Goal: Information Seeking & Learning: Learn about a topic

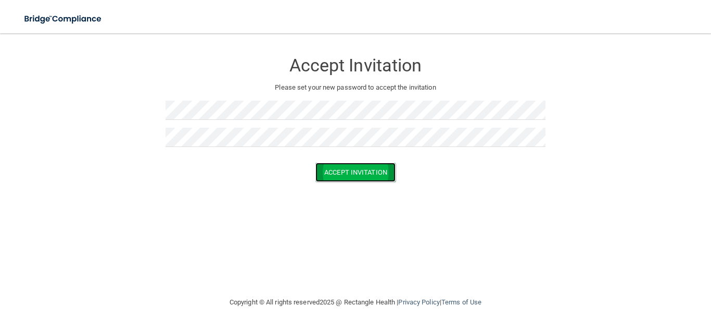
click at [341, 177] on button "Accept Invitation" at bounding box center [355, 171] width 80 height 19
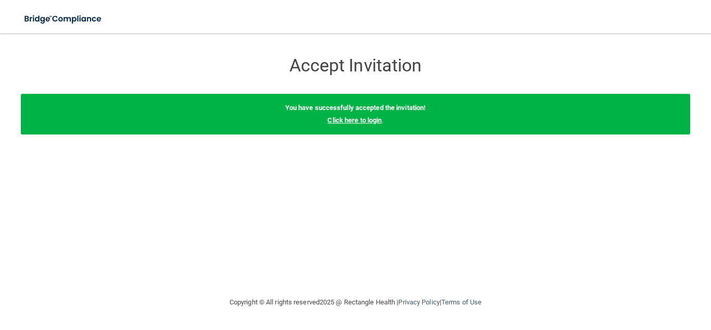
click at [365, 123] on link "Click here to login" at bounding box center [354, 120] width 54 height 8
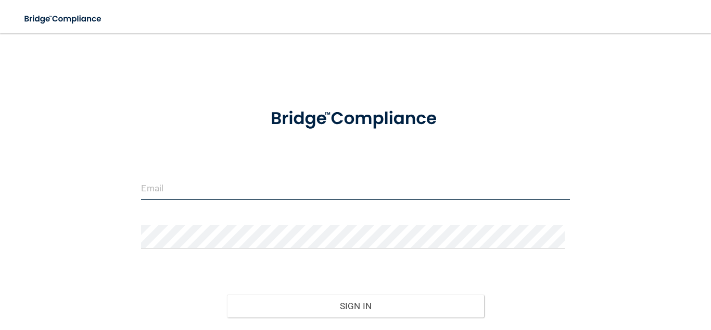
click at [281, 193] on input "email" at bounding box center [355, 187] width 428 height 23
type input "[EMAIL_ADDRESS][DOMAIN_NAME]"
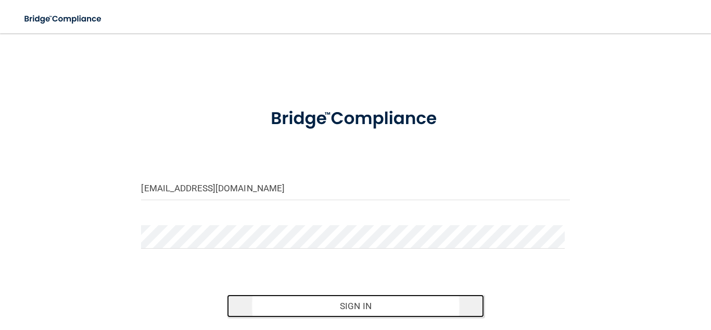
click at [306, 301] on button "Sign In" at bounding box center [355, 305] width 257 height 23
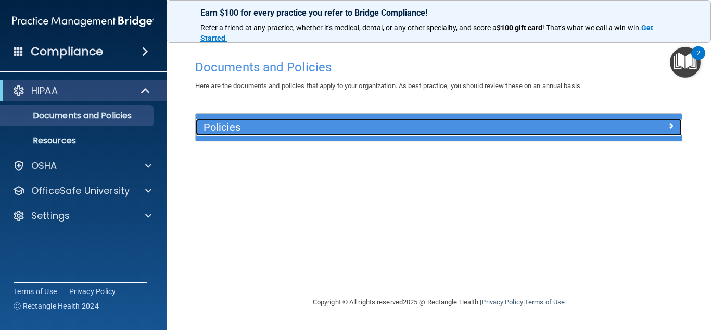
click at [346, 135] on div "Policies" at bounding box center [378, 127] width 365 height 17
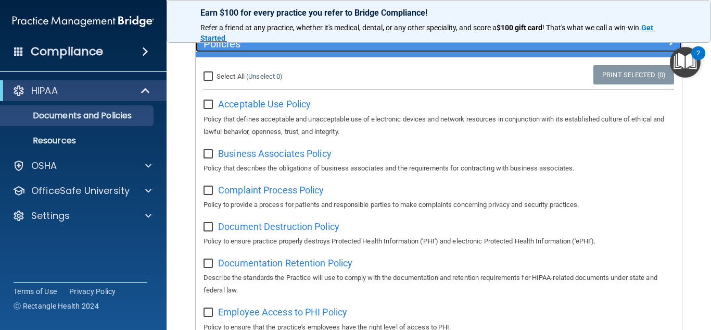
scroll to position [85, 0]
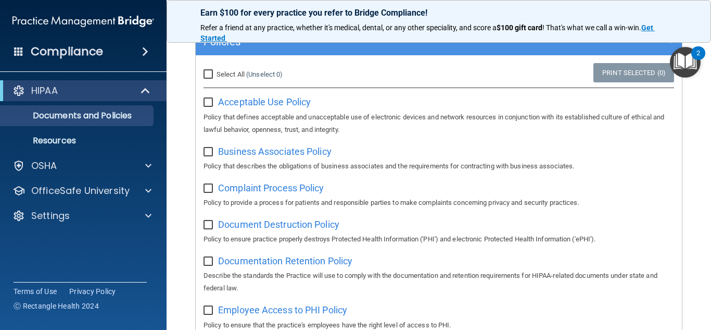
click at [209, 101] on input "checkbox" at bounding box center [210, 102] width 12 height 8
checkbox input "true"
click at [209, 153] on input "checkbox" at bounding box center [210, 152] width 12 height 8
checkbox input "true"
click at [212, 103] on input "checkbox" at bounding box center [210, 102] width 12 height 8
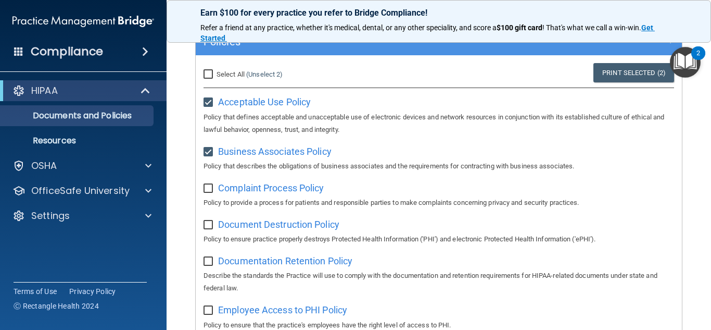
checkbox input "false"
click at [210, 148] on input "checkbox" at bounding box center [210, 152] width 12 height 8
checkbox input "false"
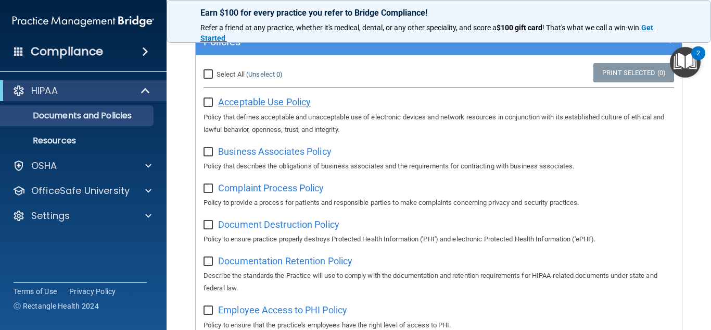
click at [283, 102] on span "Acceptable Use Policy" at bounding box center [264, 101] width 93 height 11
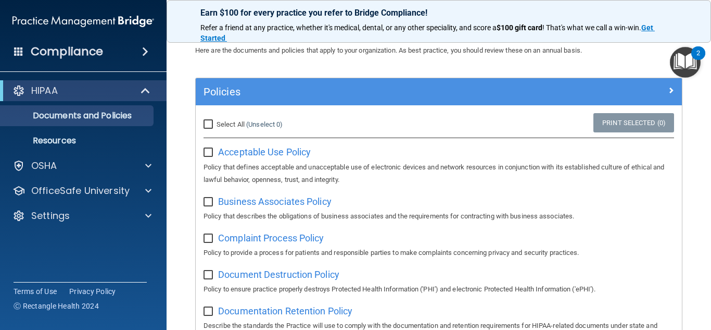
scroll to position [33, 0]
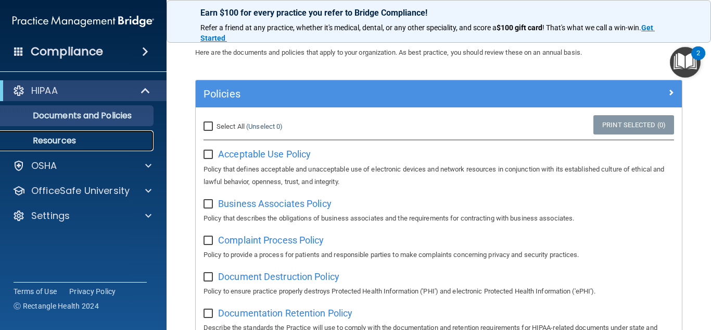
click at [87, 146] on link "Resources" at bounding box center [72, 140] width 164 height 21
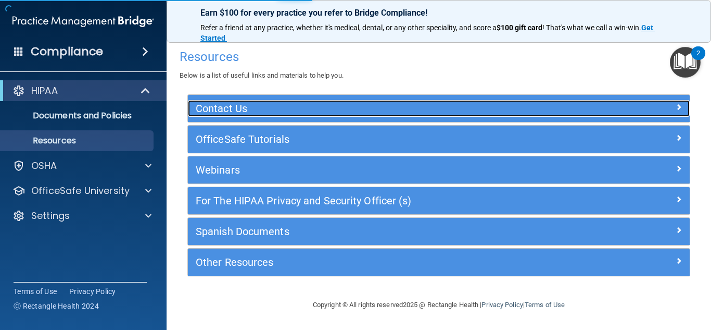
click at [282, 113] on h5 "Contact Us" at bounding box center [376, 108] width 361 height 11
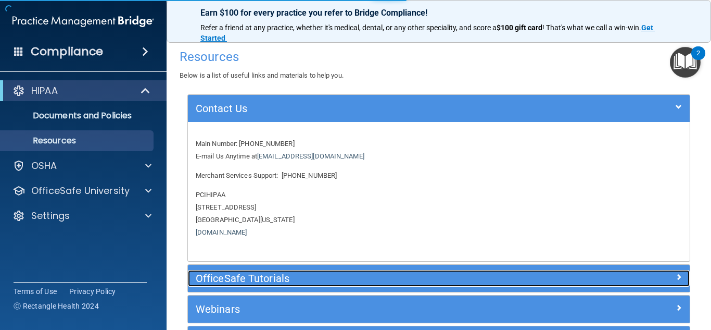
click at [251, 275] on h5 "OfficeSafe Tutorials" at bounding box center [376, 277] width 361 height 11
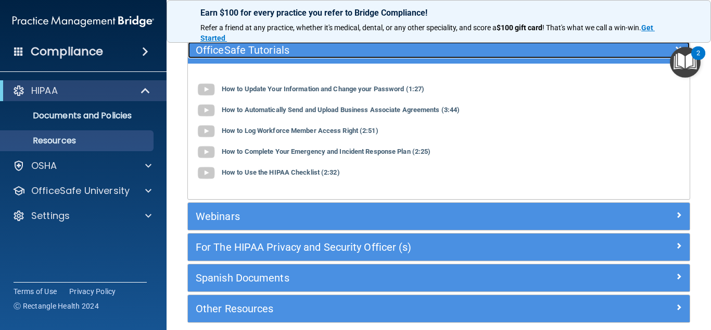
scroll to position [91, 0]
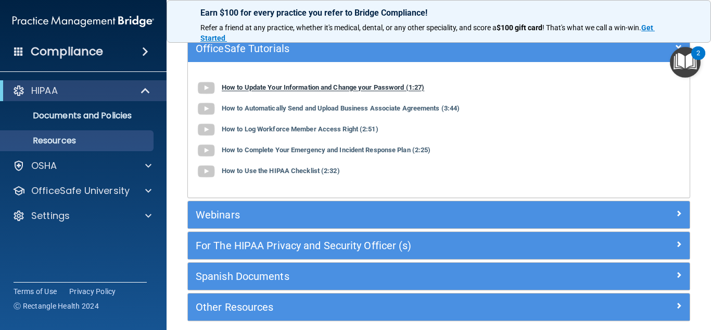
click at [383, 89] on b "How to Update Your Information and Change your Password (1:27)" at bounding box center [323, 88] width 202 height 8
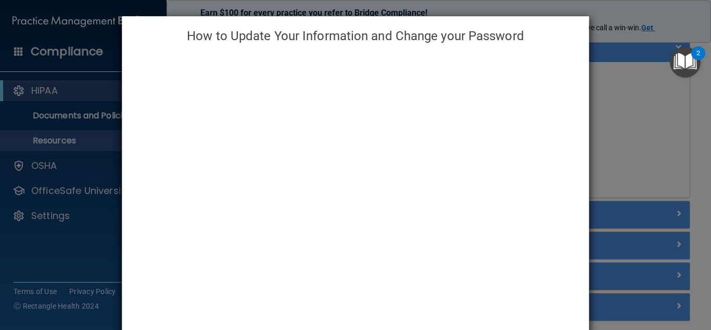
scroll to position [97, 0]
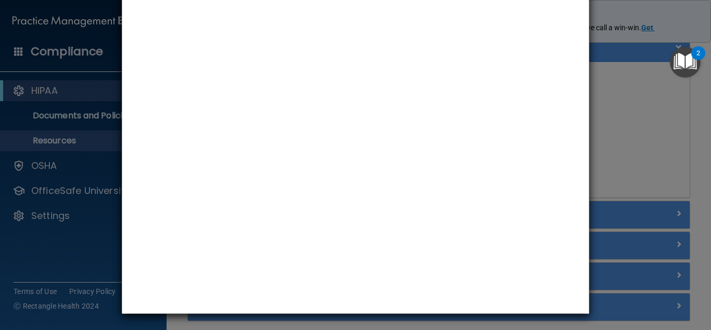
click at [651, 126] on div "How to Update Your Information and Change your Password" at bounding box center [355, 165] width 711 height 330
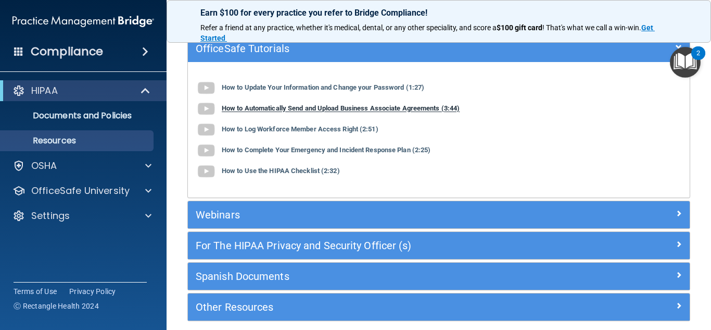
click at [280, 111] on b "How to Automatically Send and Upload Business Associate Agreements (3:44)" at bounding box center [341, 109] width 238 height 8
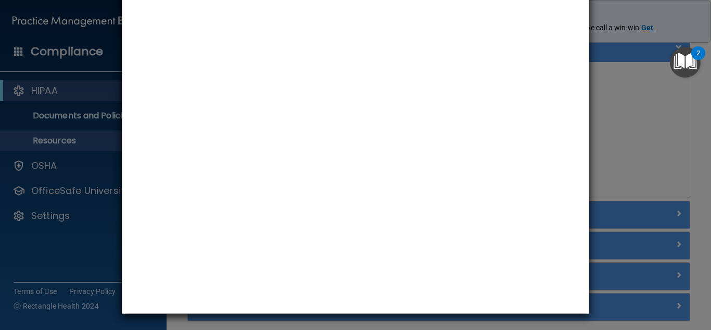
click at [694, 150] on div "How to Automatically Send and Upload Business Associate Agreements" at bounding box center [355, 165] width 711 height 330
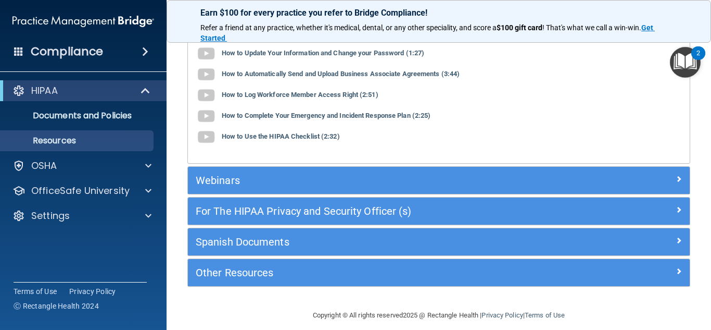
scroll to position [135, 0]
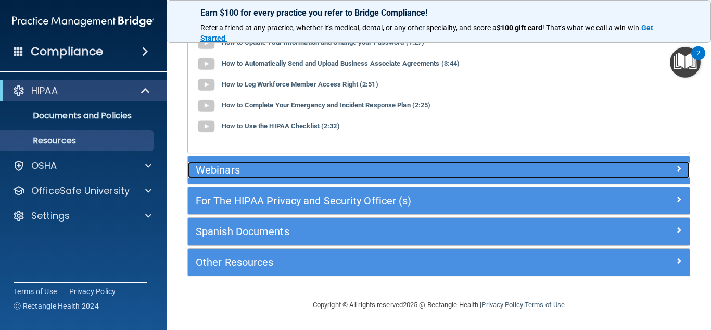
click at [656, 178] on div "Webinars" at bounding box center [439, 169] width 502 height 17
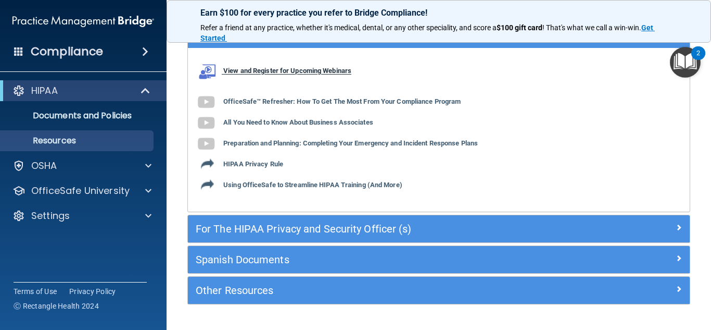
click at [287, 70] on b "View and Register for Upcoming Webinars" at bounding box center [287, 71] width 128 height 8
click at [298, 50] on div "View and Register for Upcoming Webinars OfficeSafe™ Refresher: How To Get The M…" at bounding box center [439, 129] width 502 height 163
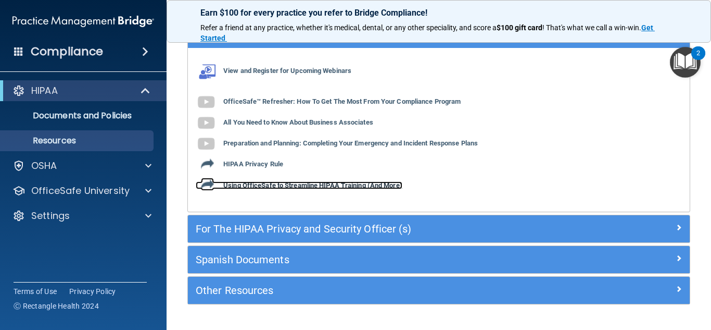
click at [283, 185] on b "Using OfficeSafe to Streamline HIPAA Training (And More)" at bounding box center [312, 185] width 179 height 8
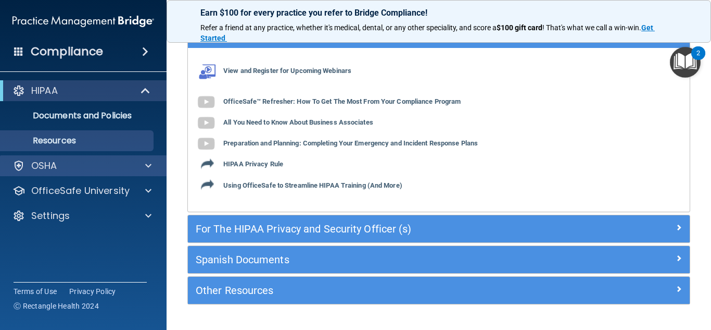
click at [78, 175] on div "OSHA" at bounding box center [83, 165] width 167 height 21
click at [147, 170] on span at bounding box center [148, 165] width 6 height 12
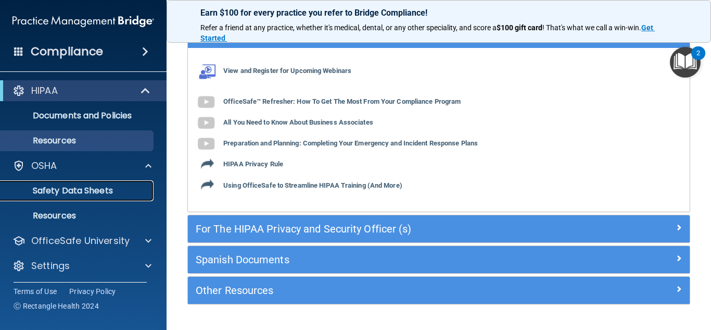
click at [109, 182] on link "Safety Data Sheets" at bounding box center [72, 190] width 164 height 21
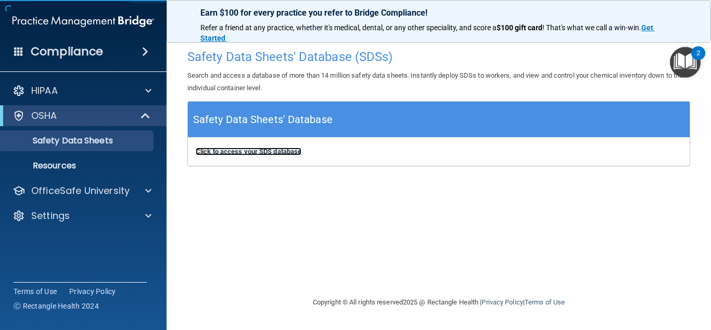
click at [234, 153] on b "Click to access your SDS database" at bounding box center [249, 151] width 106 height 8
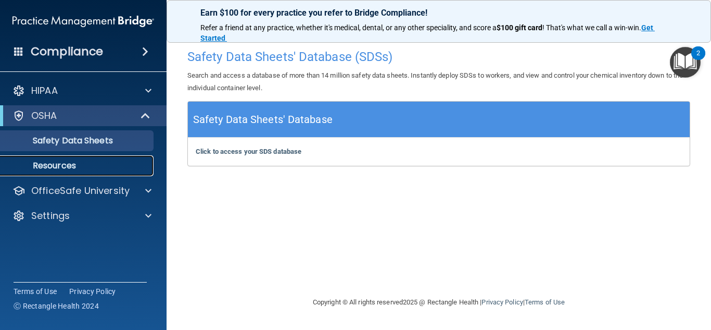
click at [121, 164] on p "Resources" at bounding box center [78, 165] width 142 height 10
click at [63, 166] on p "Resources" at bounding box center [78, 165] width 142 height 10
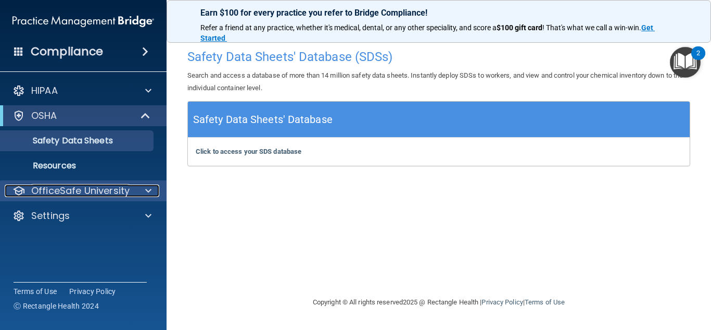
click at [66, 196] on p "OfficeSafe University" at bounding box center [80, 190] width 98 height 12
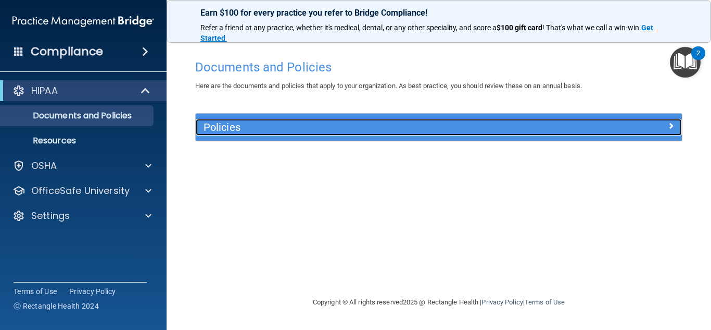
click at [267, 126] on h5 "Policies" at bounding box center [378, 126] width 349 height 11
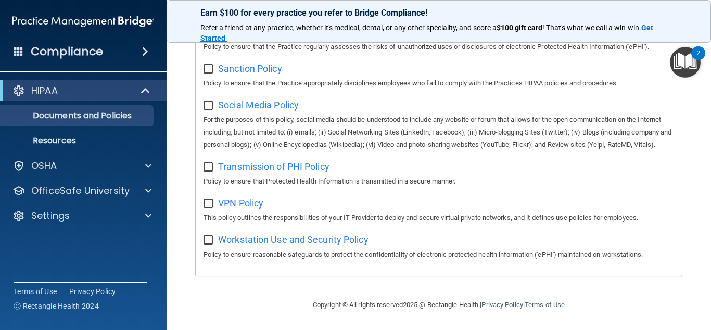
scroll to position [814, 0]
click at [58, 125] on link "Documents and Policies" at bounding box center [72, 115] width 164 height 21
click at [65, 147] on link "Resources" at bounding box center [72, 140] width 164 height 21
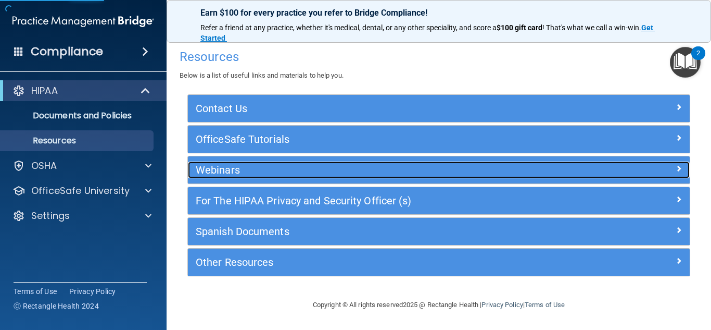
click at [385, 167] on h5 "Webinars" at bounding box center [376, 169] width 361 height 11
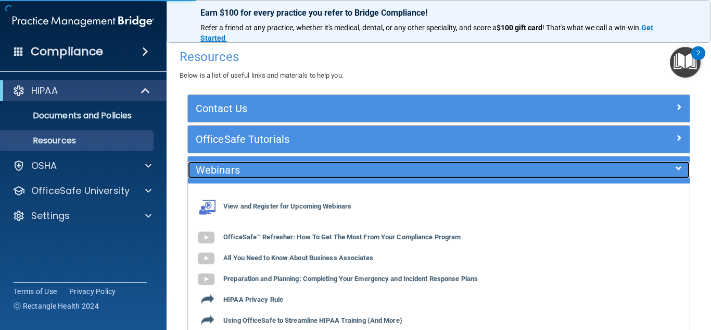
click at [385, 167] on h5 "Webinars" at bounding box center [376, 169] width 361 height 11
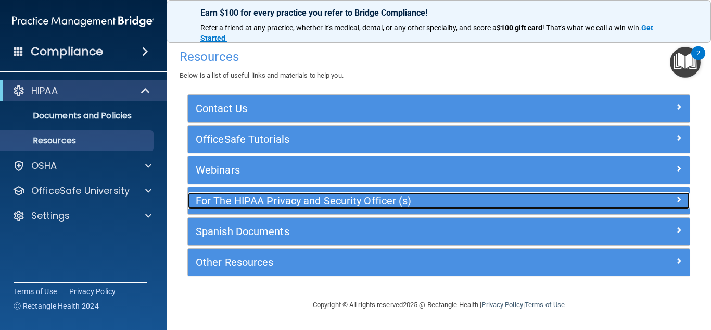
click at [518, 193] on div "For The HIPAA Privacy and Security Officer (s)" at bounding box center [376, 200] width 376 height 17
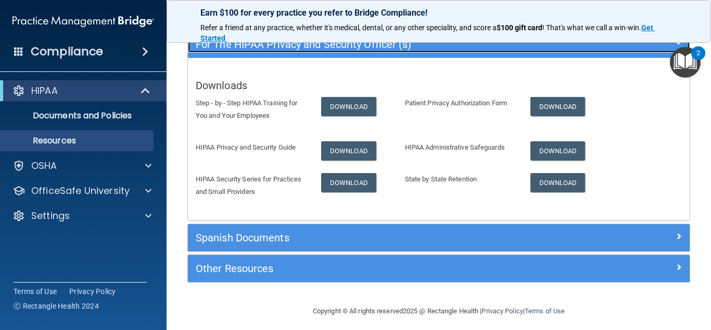
scroll to position [157, 0]
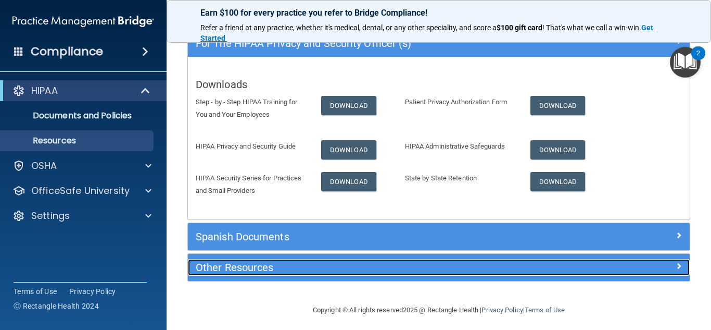
click at [605, 264] on div at bounding box center [626, 265] width 125 height 12
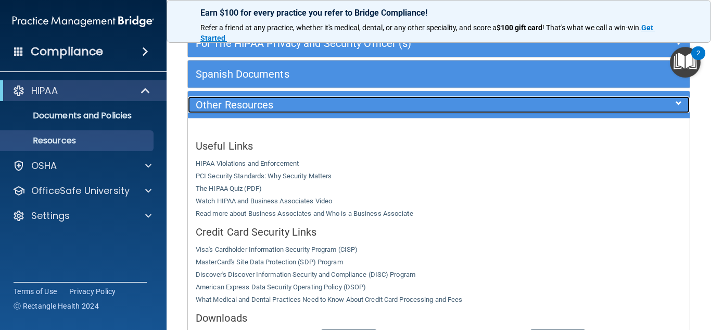
click at [676, 103] on span at bounding box center [679, 103] width 6 height 12
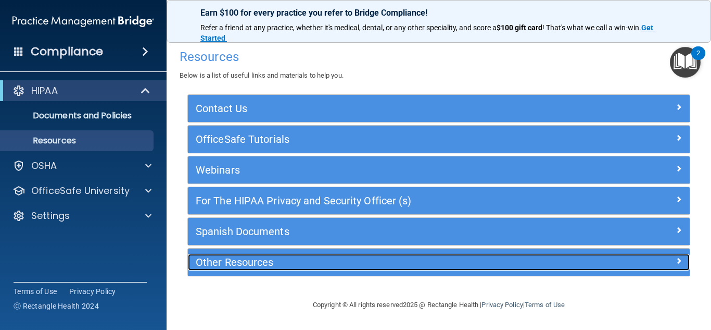
scroll to position [0, 0]
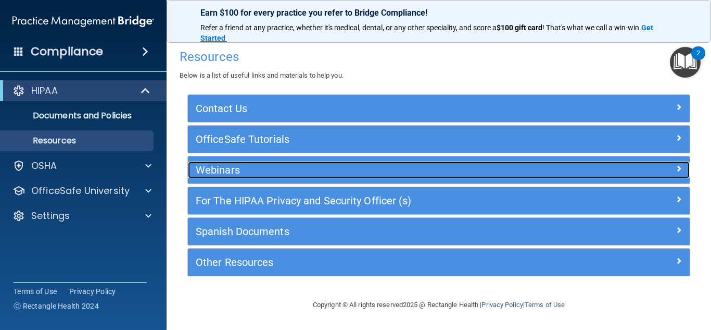
click at [587, 179] on div "Webinars" at bounding box center [439, 169] width 502 height 27
click at [668, 164] on div at bounding box center [626, 167] width 125 height 12
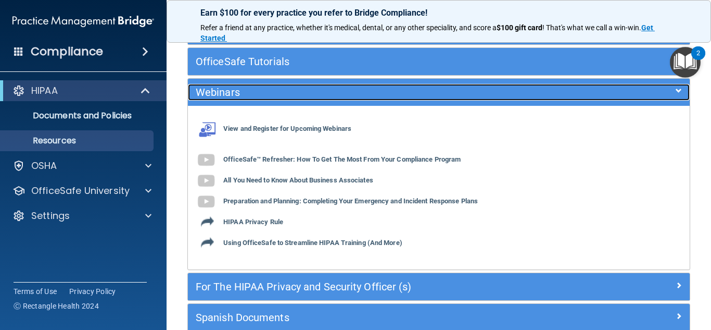
scroll to position [81, 0]
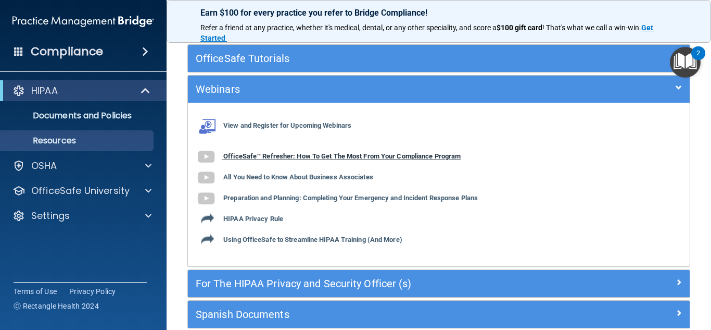
click at [359, 159] on b "OfficeSafe™ Refresher: How To Get The Most From Your Compliance Program" at bounding box center [341, 157] width 237 height 8
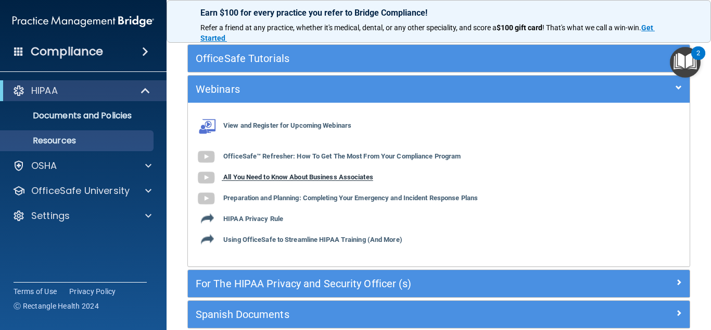
click at [345, 178] on b "All You Need to Know About Business Associates" at bounding box center [298, 177] width 150 height 8
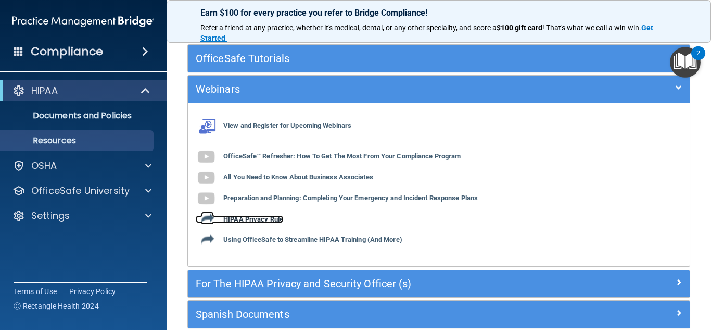
click at [267, 220] on b "HIPAA Privacy Rule" at bounding box center [253, 219] width 60 height 8
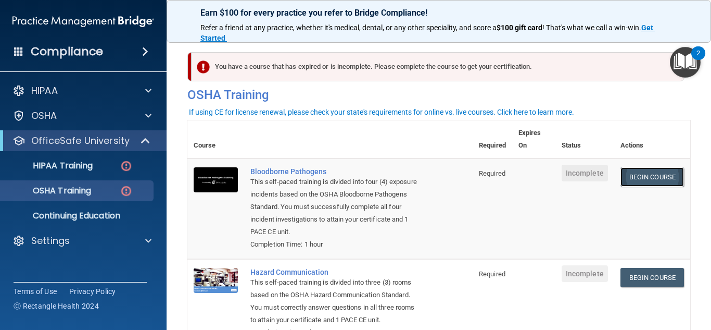
click at [643, 179] on link "Begin Course" at bounding box center [652, 176] width 64 height 19
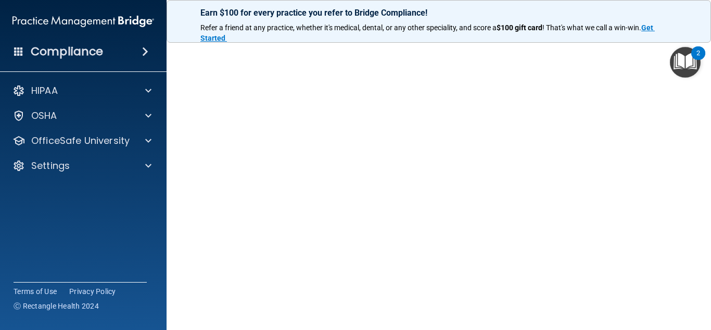
scroll to position [39, 0]
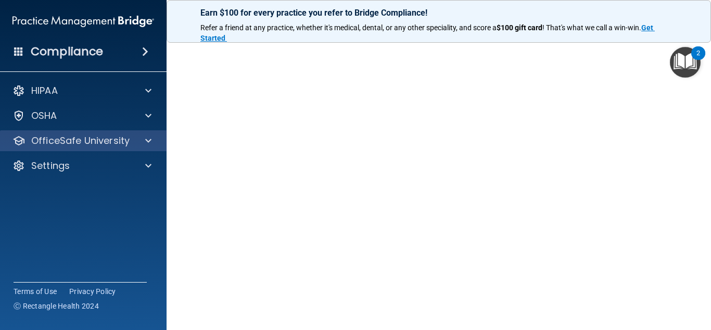
click at [100, 150] on div "OfficeSafe University" at bounding box center [83, 140] width 167 height 21
click at [149, 142] on span at bounding box center [148, 140] width 6 height 12
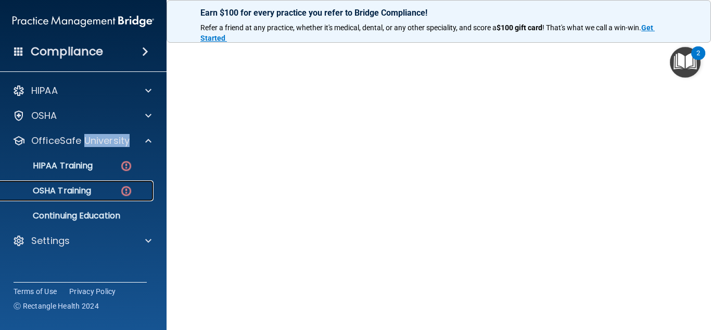
click at [91, 189] on p "OSHA Training" at bounding box center [49, 190] width 84 height 10
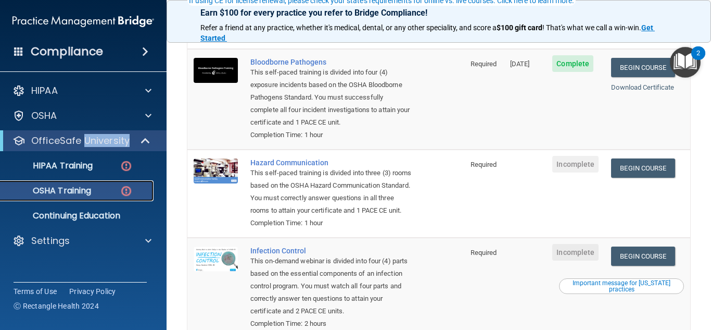
scroll to position [111, 0]
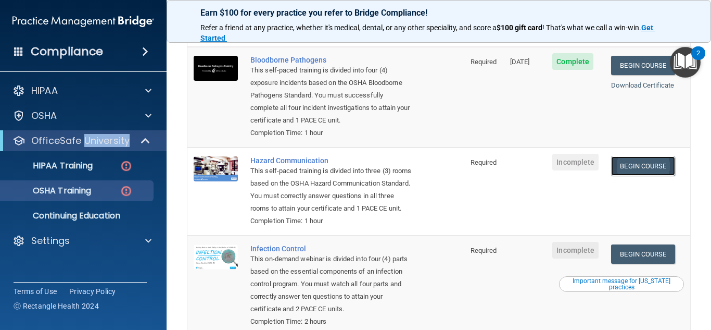
click at [644, 170] on link "Begin Course" at bounding box center [643, 165] width 64 height 19
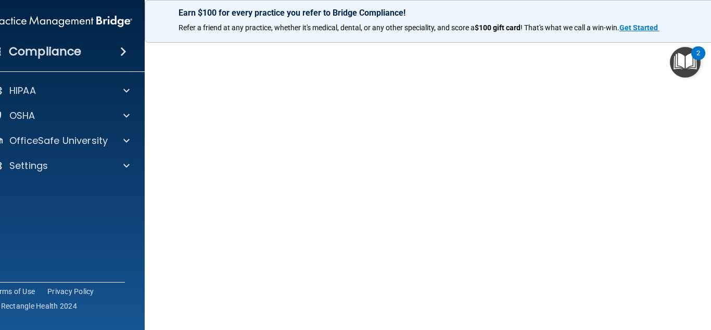
scroll to position [62, 0]
drag, startPoint x: 702, startPoint y: 91, endPoint x: 711, endPoint y: 170, distance: 79.6
click at [711, 169] on main "Hazard Communication Training This course doesn’t expire until . Are you sure y…" at bounding box center [439, 181] width 588 height 296
